Goal: Find contact information: Find contact information

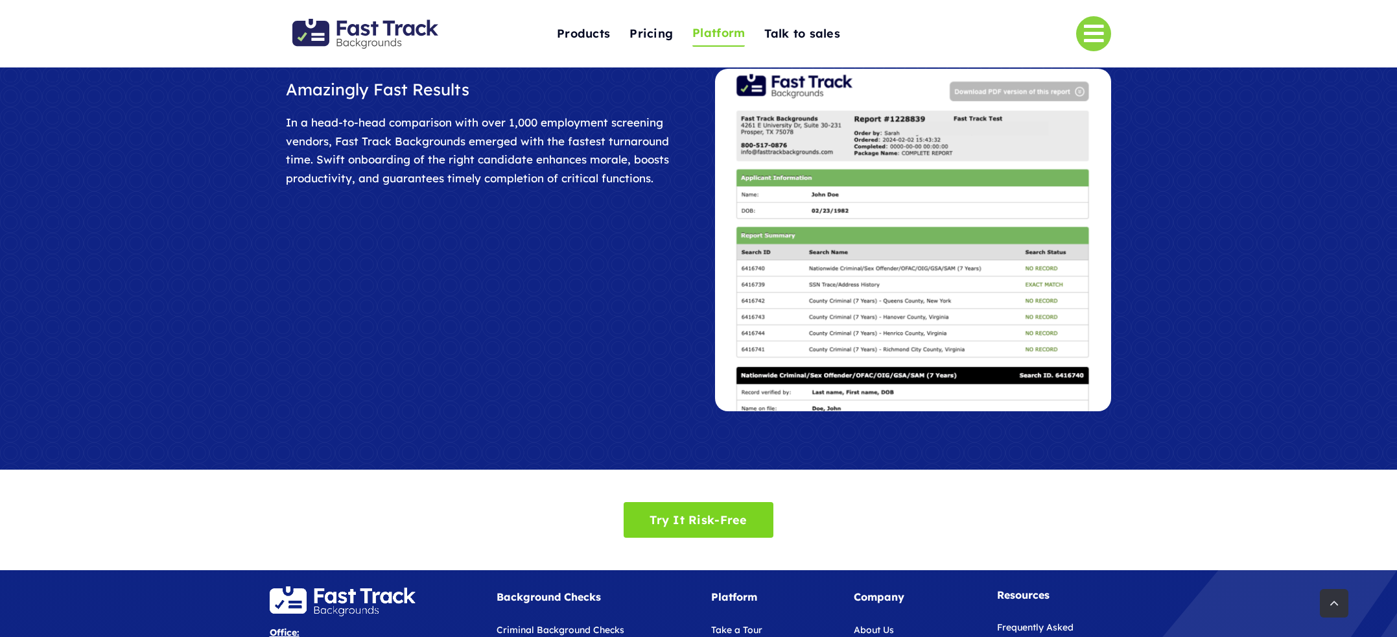
scroll to position [1939, 0]
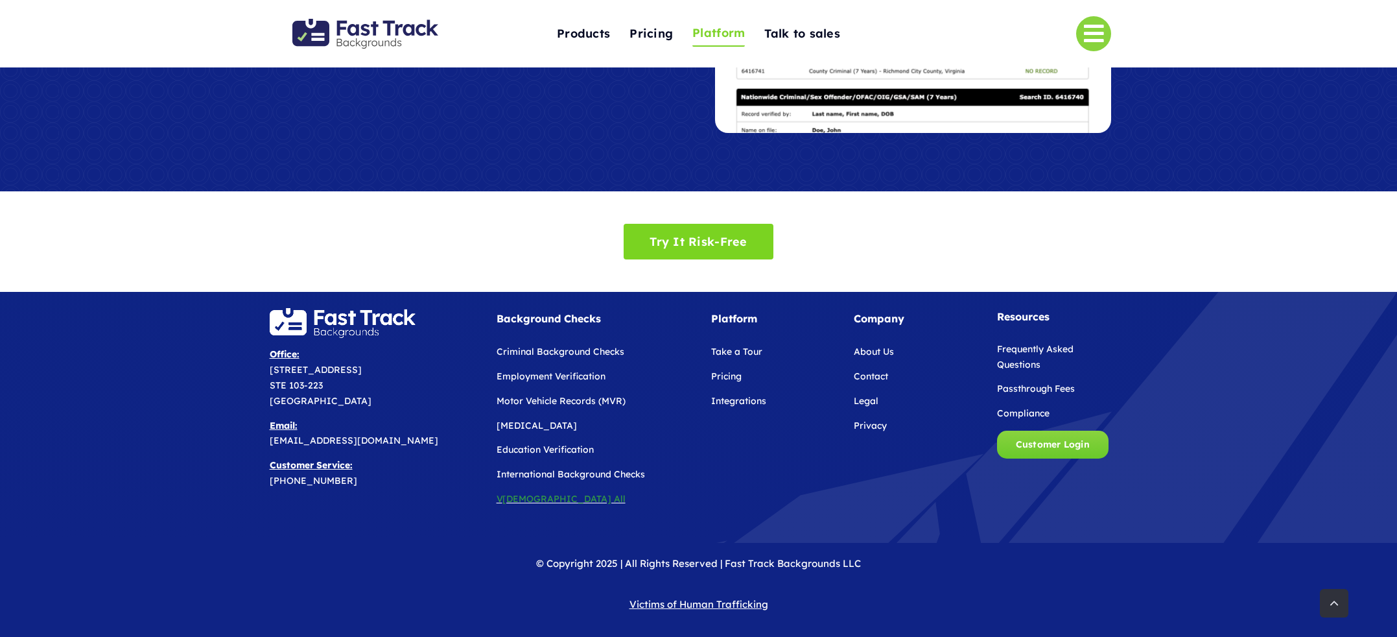
click at [294, 371] on span "Office: 5527 Arden Mill Drive STE 103-223 Fort Mill, SC 29715" at bounding box center [321, 377] width 102 height 58
click at [285, 370] on span "Office: 5527 Arden Mill Drive STE 103-223 Fort Mill, SC 29715" at bounding box center [321, 377] width 102 height 58
copy span "[STREET_ADDRESS]"
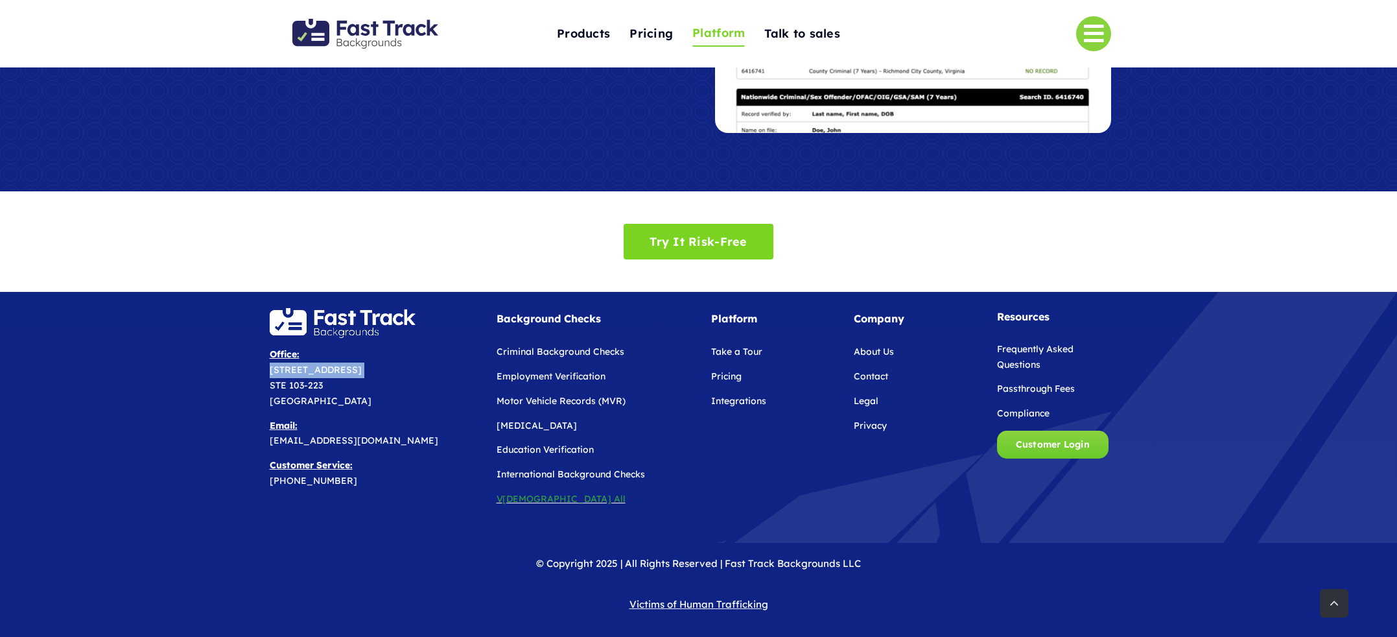
click at [429, 27] on img "Fast Track Backgrounds Logo" at bounding box center [365, 34] width 146 height 30
